Goal: Find specific page/section: Find specific page/section

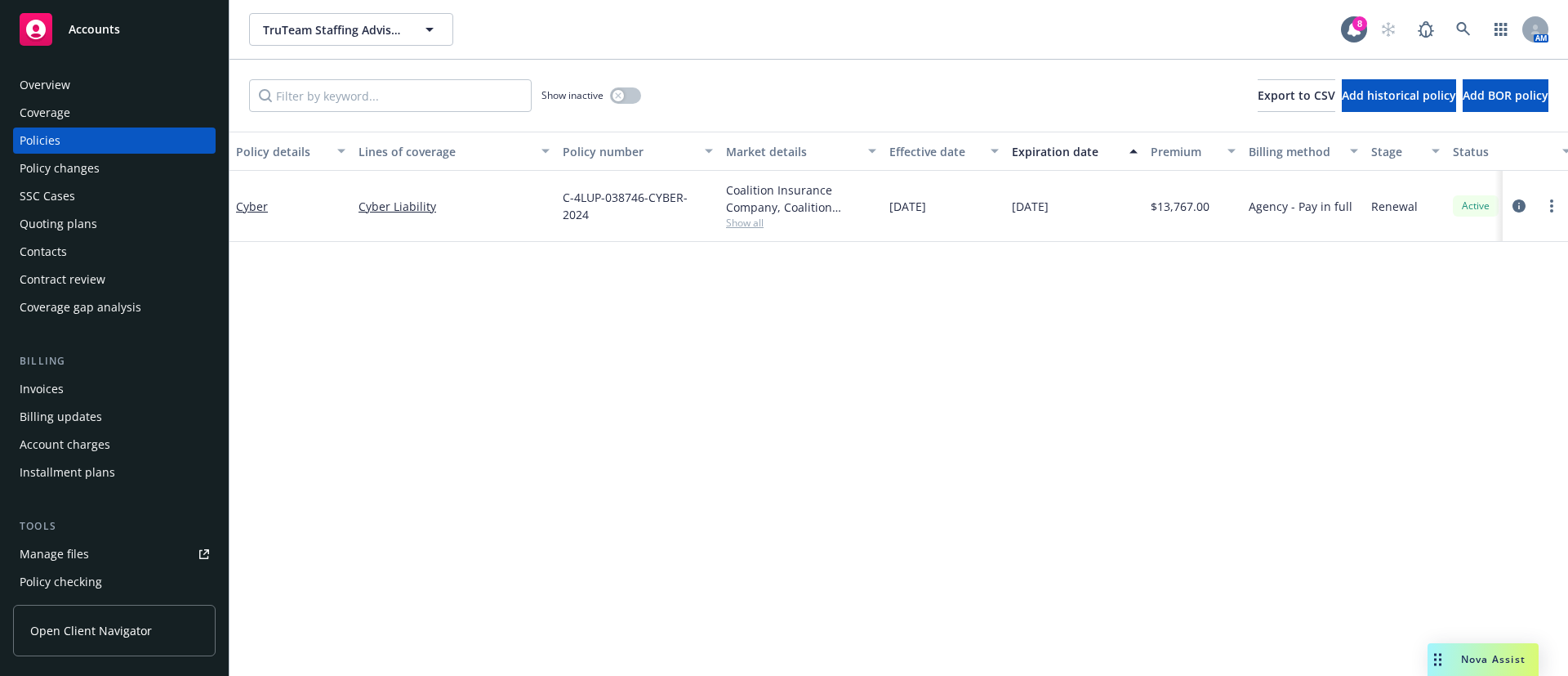
click at [1480, 32] on div "AM" at bounding box center [1459, 29] width 176 height 33
click at [1444, 40] on div "AM" at bounding box center [1459, 29] width 176 height 33
click at [1454, 30] on link at bounding box center [1463, 29] width 33 height 33
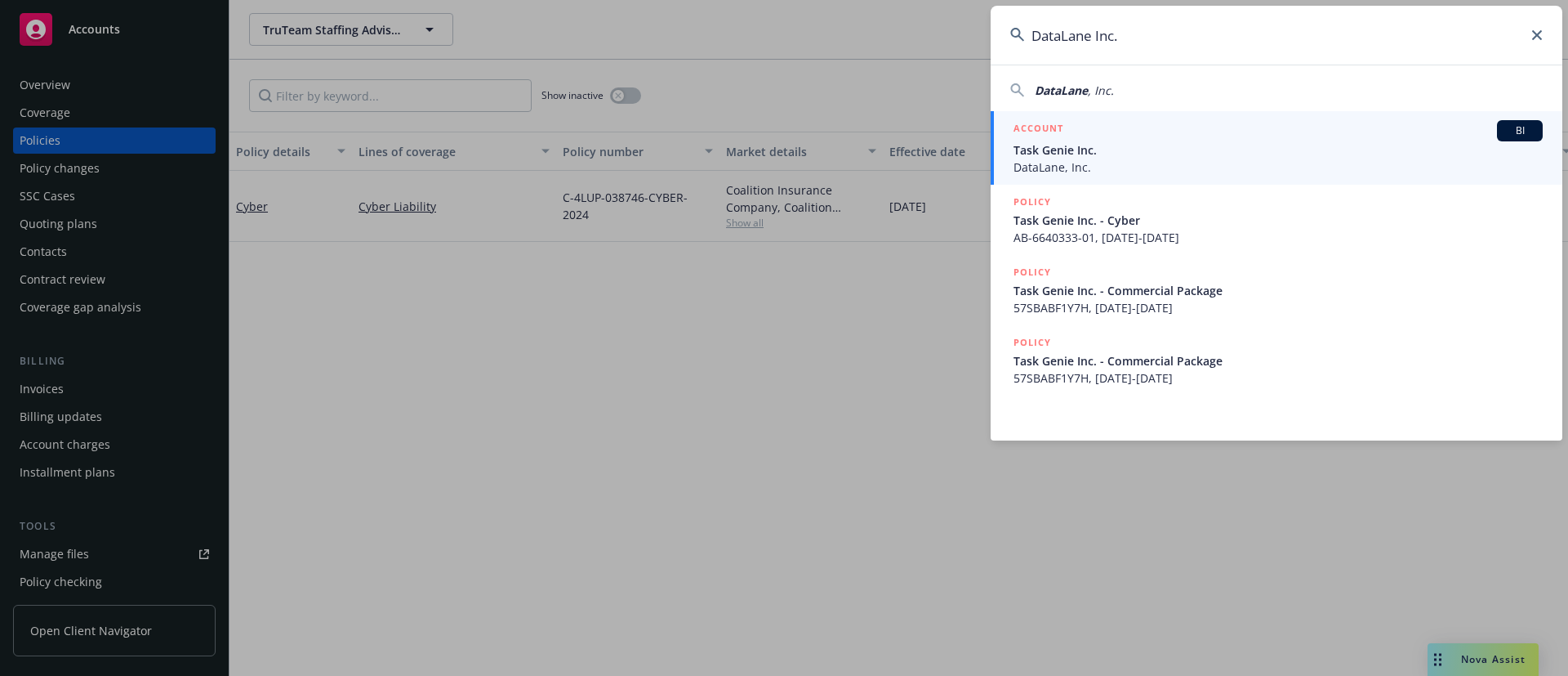
click at [1127, 90] on div "DataLane , Inc." at bounding box center [1276, 89] width 532 height 17
type input "DataLane, Inc."
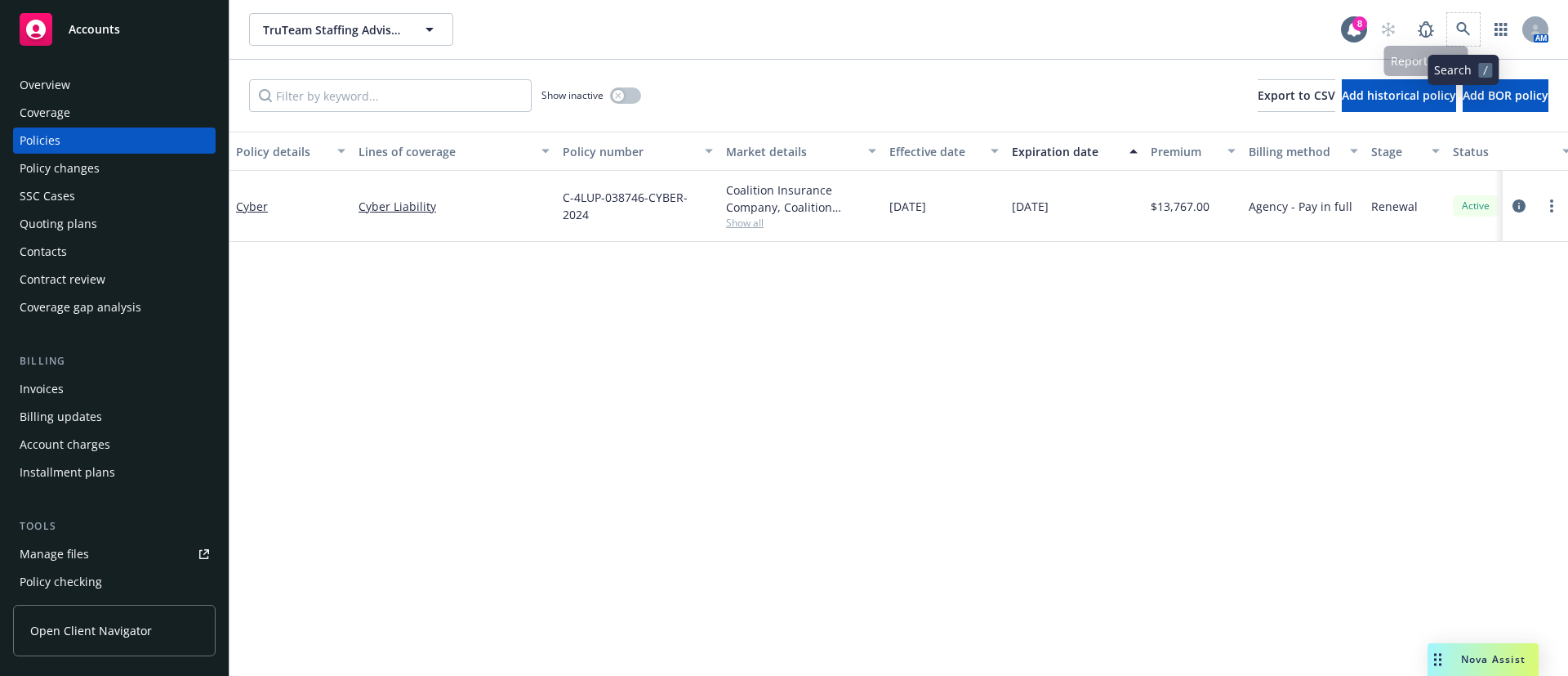
click at [1448, 16] on span at bounding box center [1463, 29] width 33 height 33
click at [1453, 16] on link at bounding box center [1463, 29] width 33 height 33
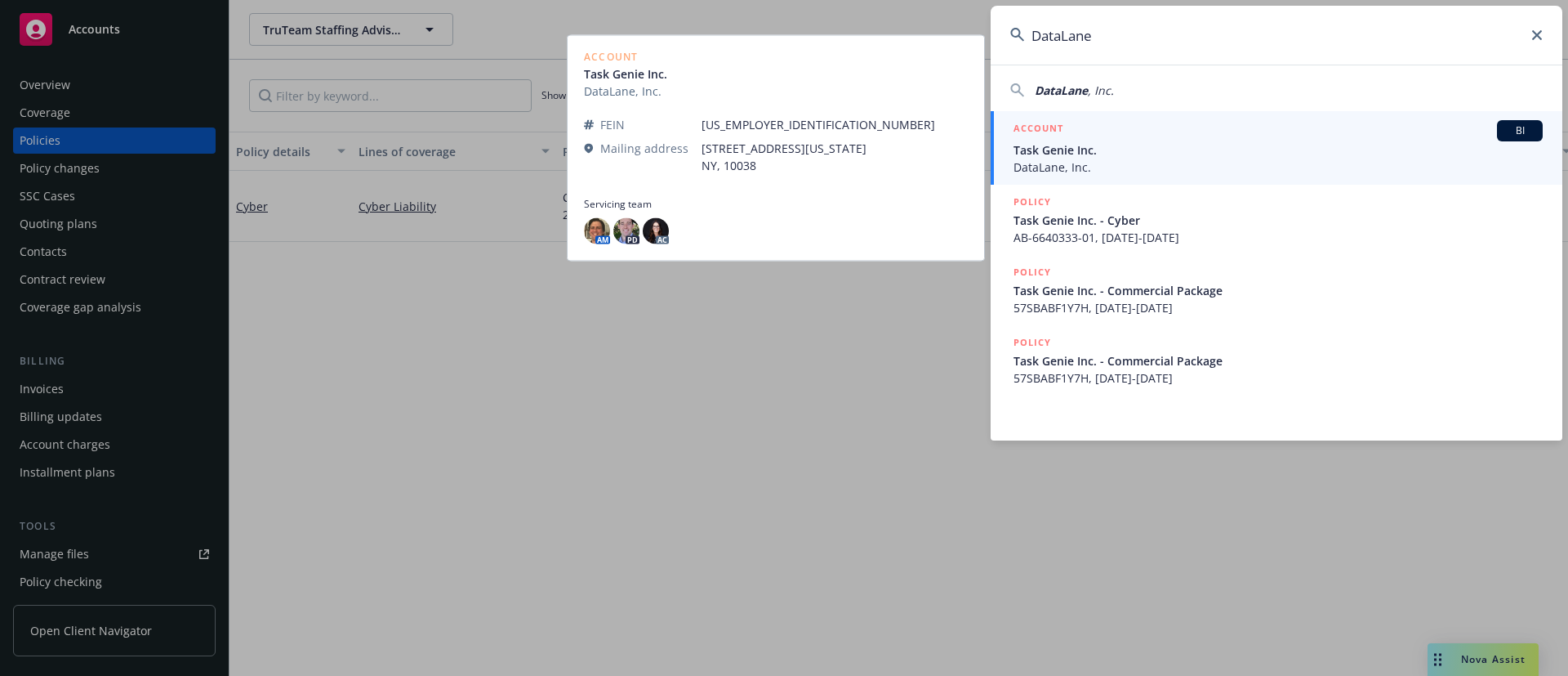
type input "DataLane"
click at [1294, 164] on span "DataLane, Inc." at bounding box center [1278, 166] width 529 height 17
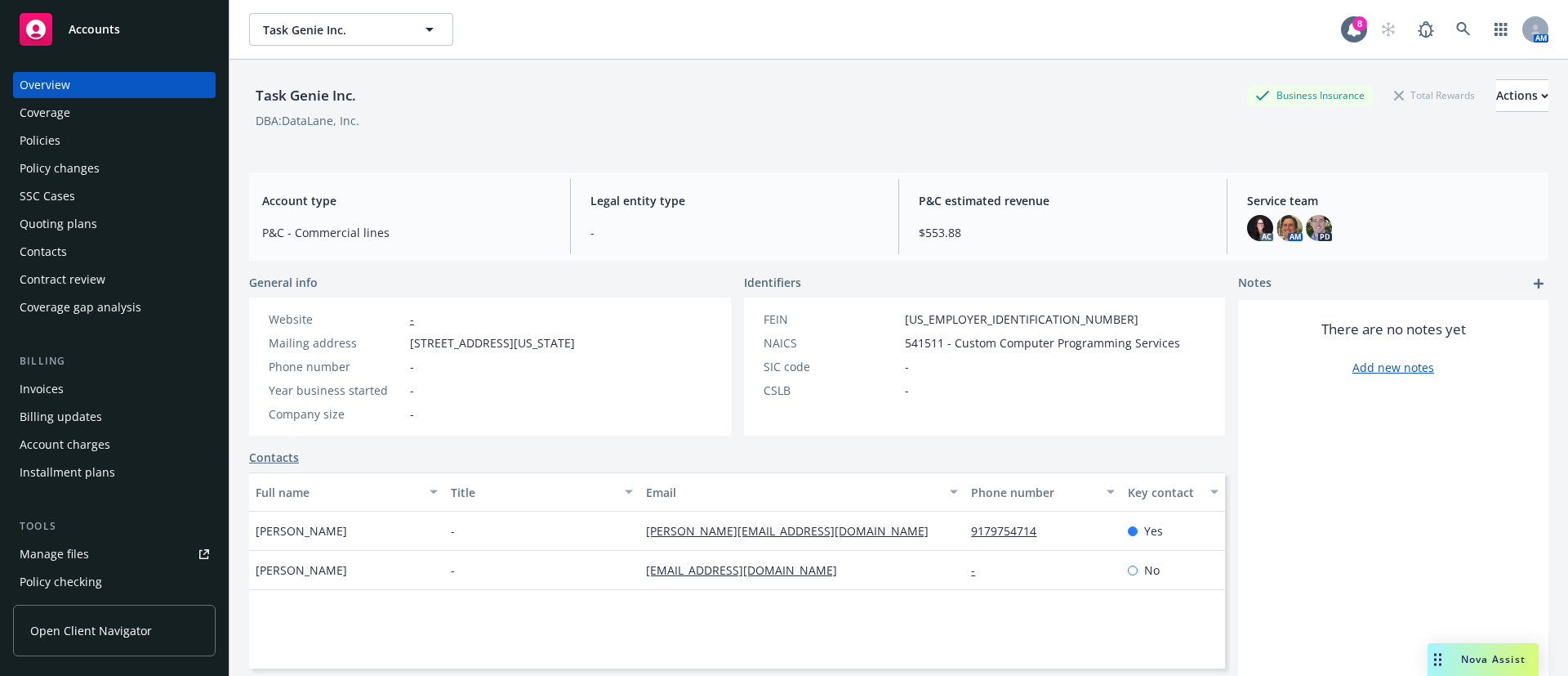
click at [63, 128] on div "Policies" at bounding box center [114, 141] width 189 height 27
